Goal: Task Accomplishment & Management: Use online tool/utility

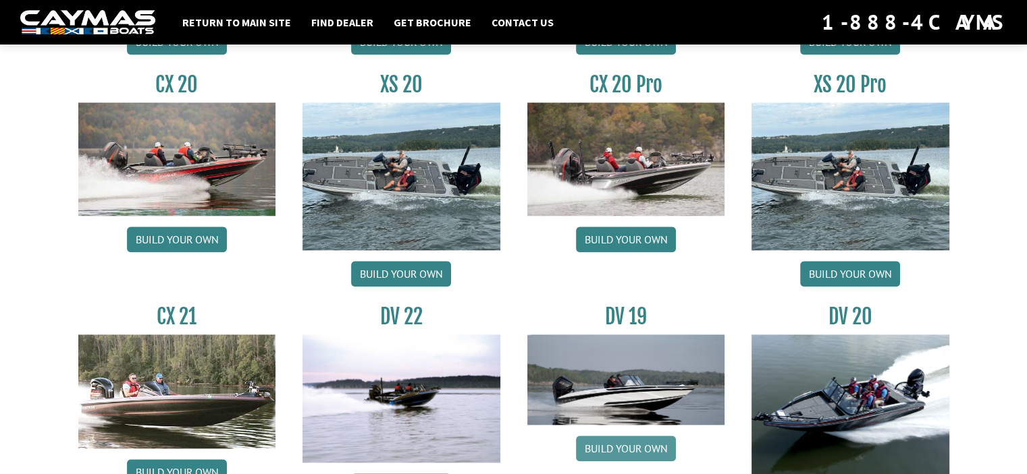
scroll to position [1389, 0]
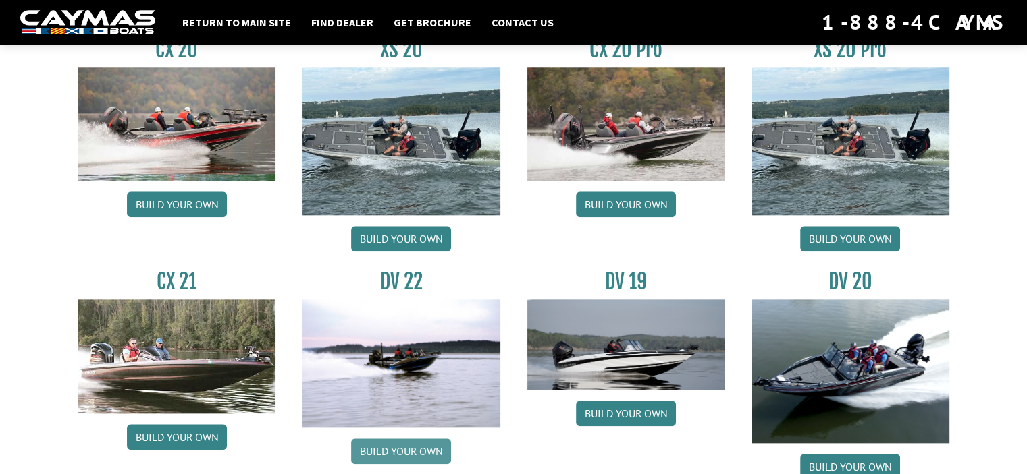
click at [391, 454] on link "Build your own" at bounding box center [401, 452] width 100 height 26
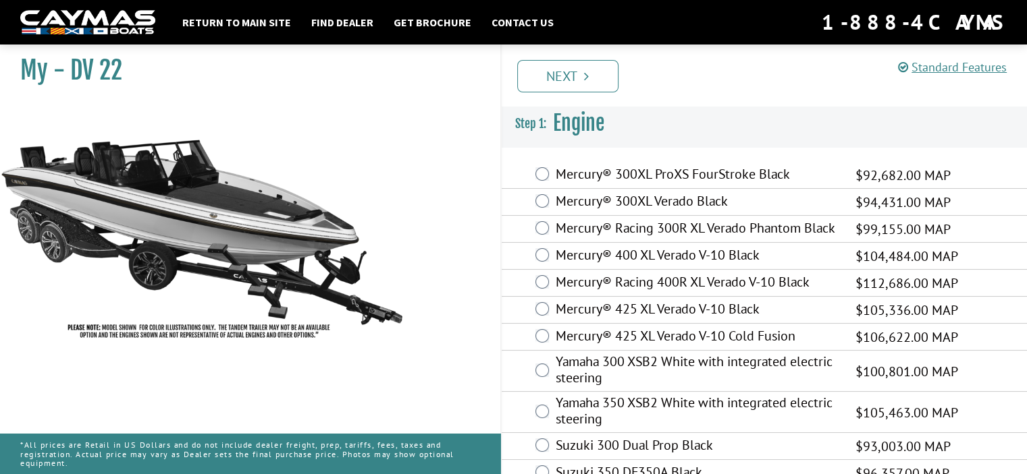
click at [632, 306] on label "Mercury® 425 XL Verado V-10 Black" at bounding box center [696, 311] width 283 height 20
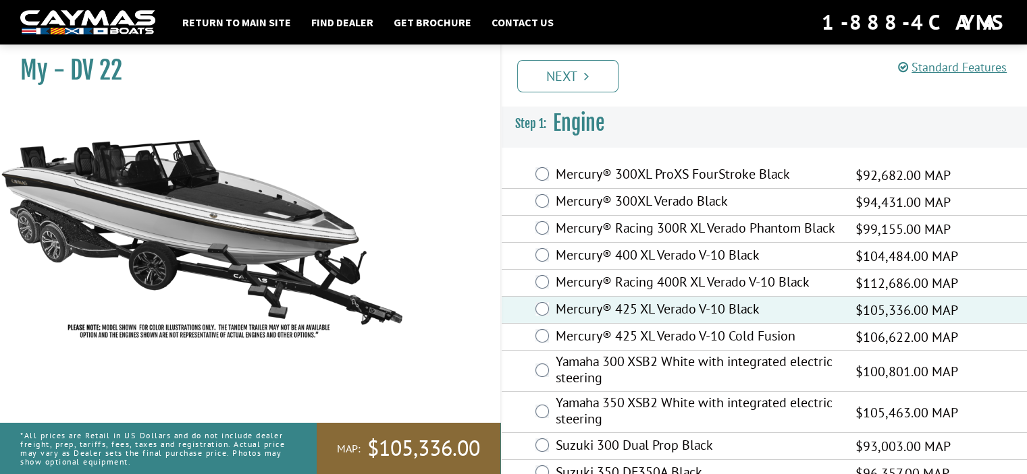
click at [571, 229] on label "Mercury® Racing 300R XL Verado Phantom Black" at bounding box center [696, 230] width 283 height 20
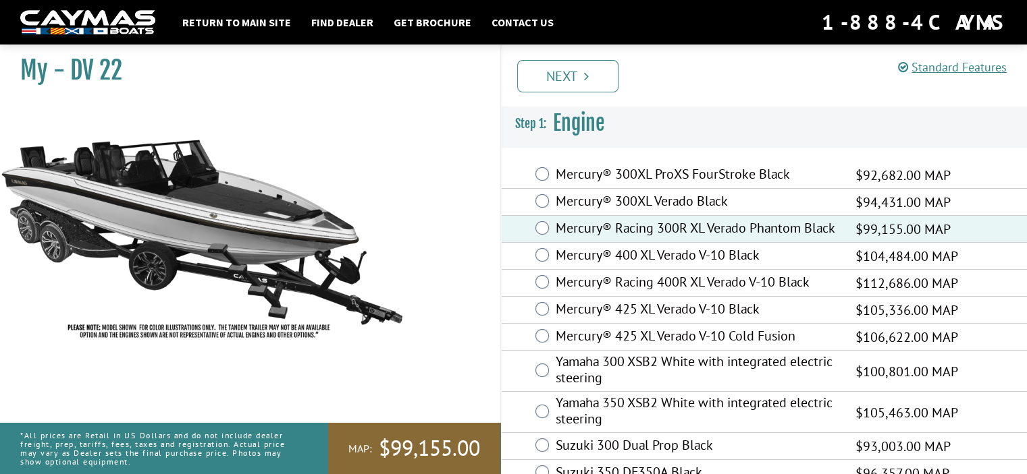
click at [579, 304] on label "Mercury® 425 XL Verado V-10 Black" at bounding box center [696, 311] width 283 height 20
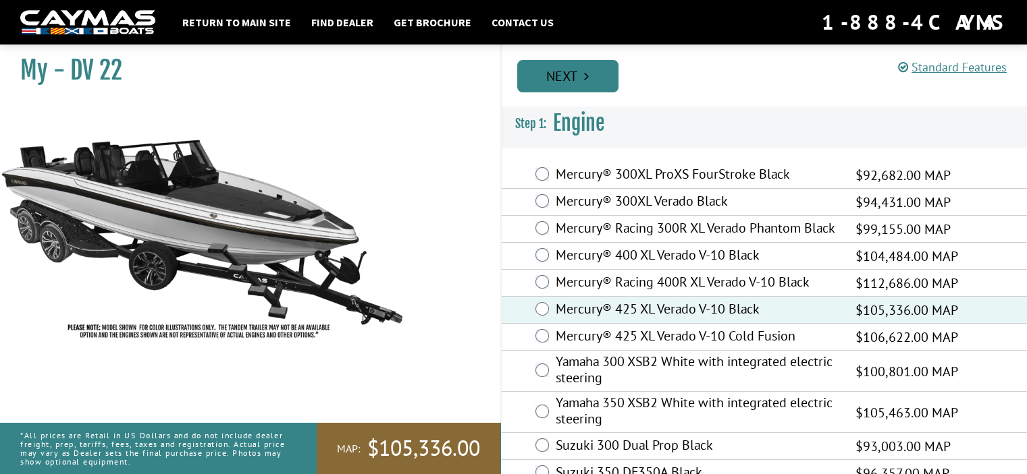
click at [565, 82] on link "Next" at bounding box center [567, 76] width 101 height 32
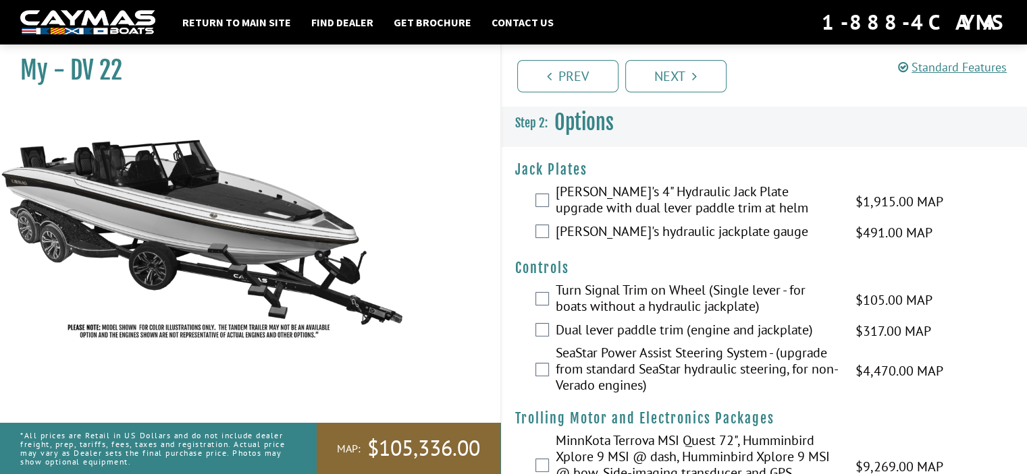
click at [582, 206] on label "[PERSON_NAME]'s 4" Hydraulic Jack Plate upgrade with dual lever paddle trim at …" at bounding box center [696, 202] width 283 height 36
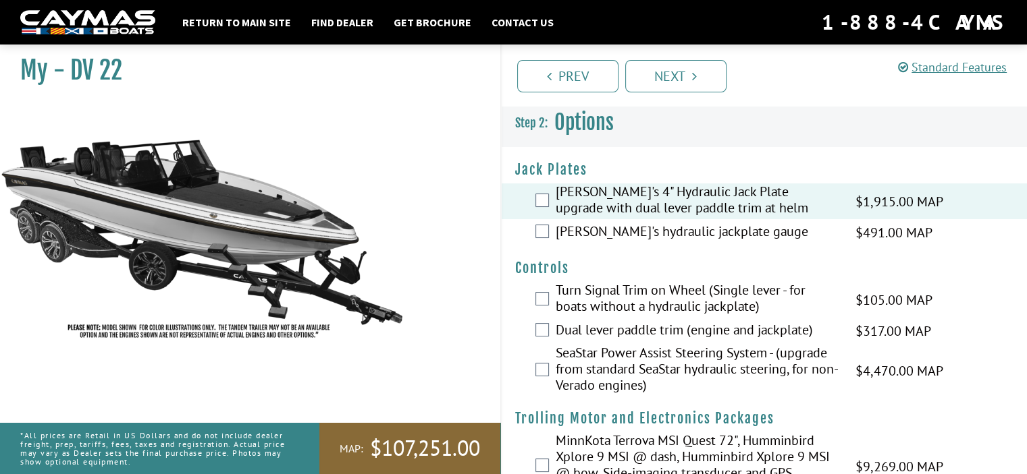
click at [584, 234] on label "[PERSON_NAME]'s hydraulic jackplate gauge" at bounding box center [696, 233] width 283 height 20
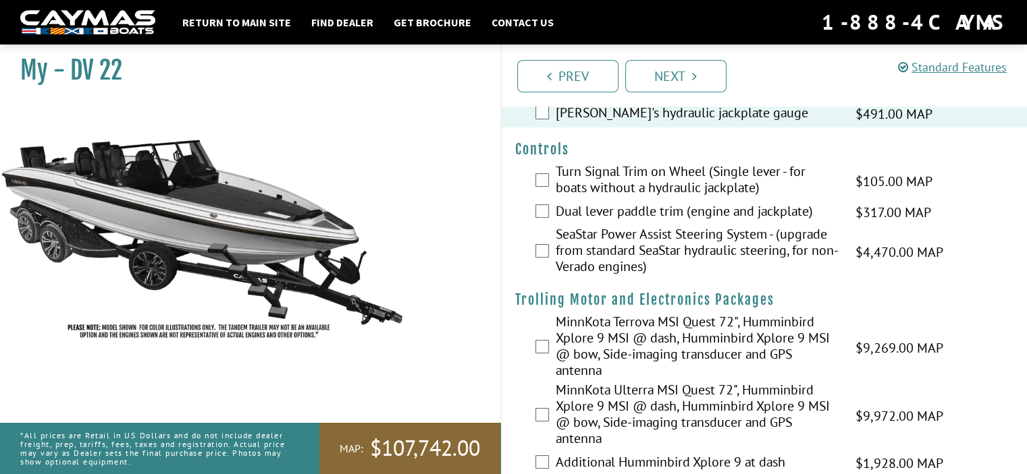
scroll to position [122, 0]
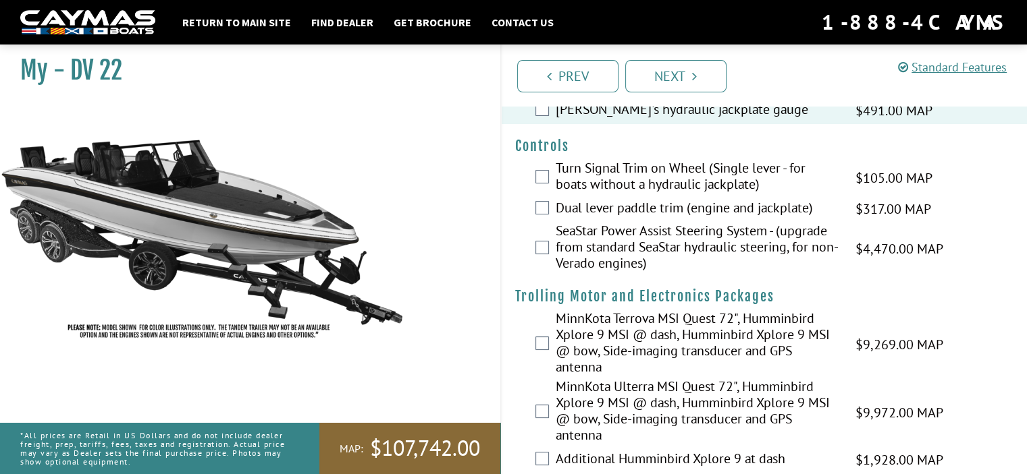
click at [570, 178] on label "Turn Signal Trim on Wheel (Single lever - for boats without a hydraulic jackpla…" at bounding box center [696, 178] width 283 height 36
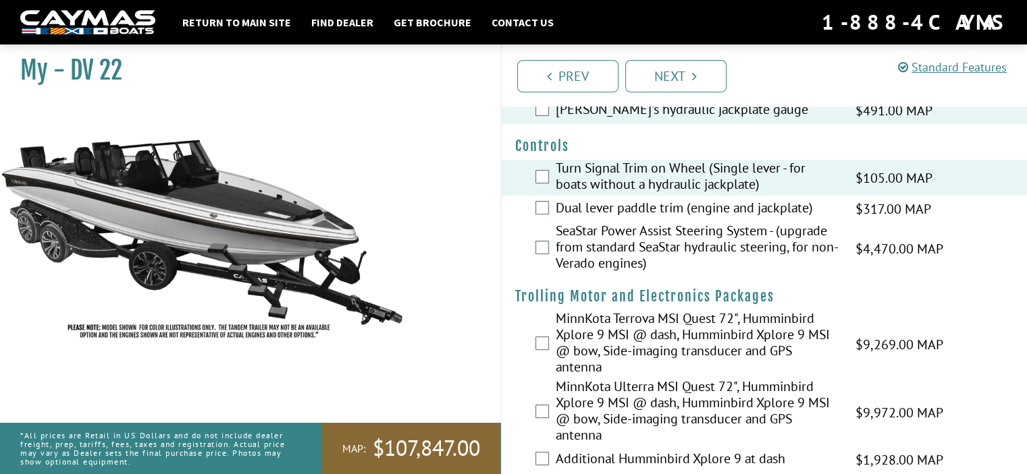
click at [578, 214] on label "Dual lever paddle trim (engine and jackplate)" at bounding box center [696, 210] width 283 height 20
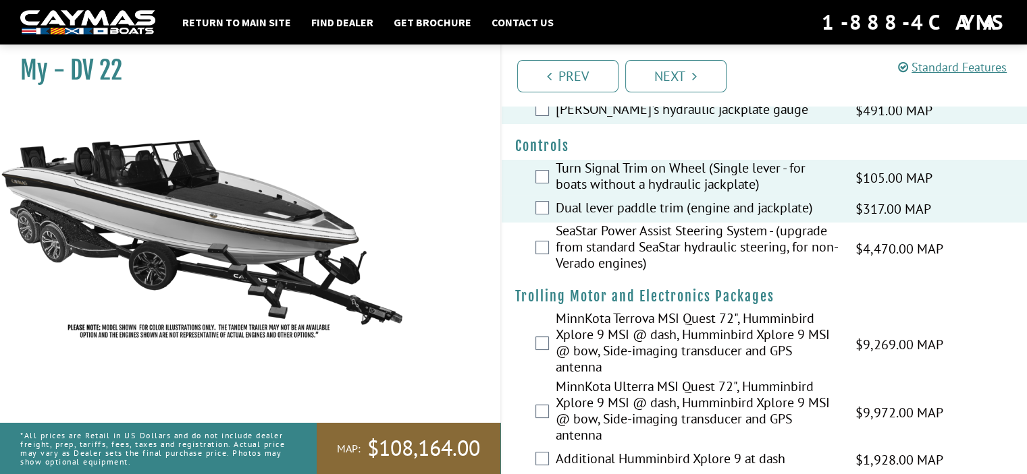
click at [576, 163] on label "Turn Signal Trim on Wheel (Single lever - for boats without a hydraulic jackpla…" at bounding box center [696, 178] width 283 height 36
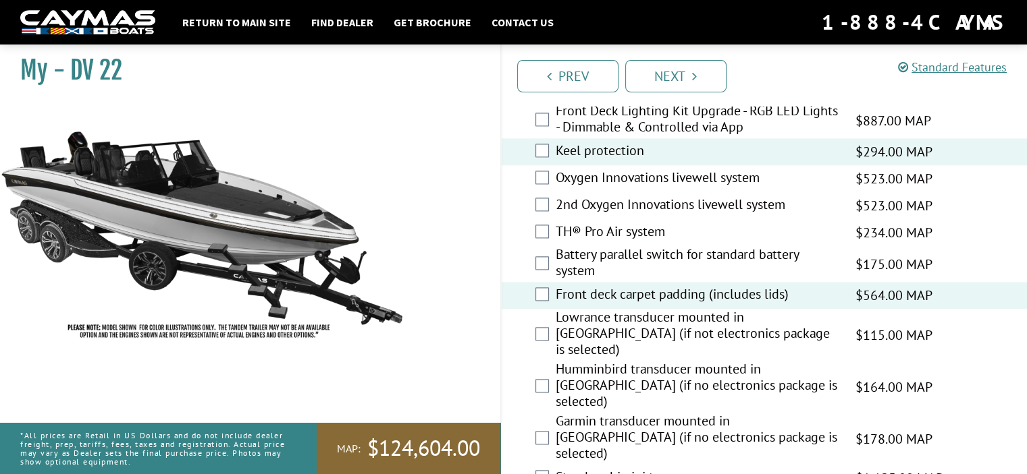
scroll to position [1813, 0]
